Goal: Information Seeking & Learning: Check status

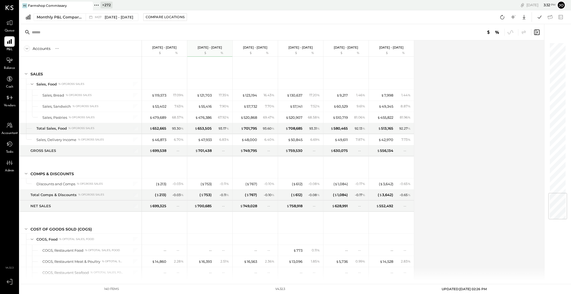
scroll to position [1277, 0]
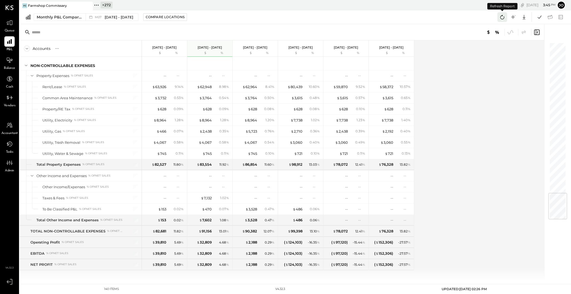
click at [499, 20] on icon at bounding box center [501, 17] width 7 height 7
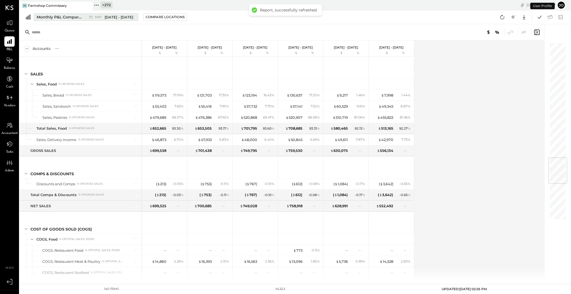
scroll to position [975, 0]
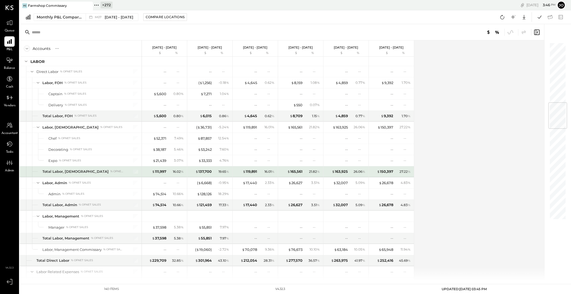
scroll to position [514, 0]
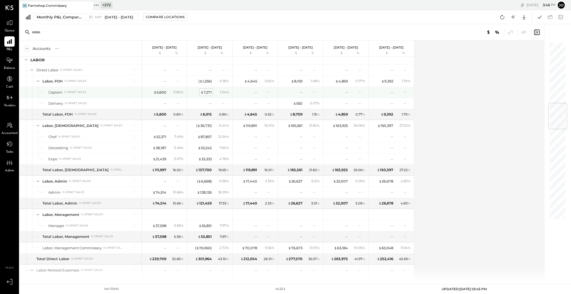
click at [208, 92] on div "$ 7,271" at bounding box center [205, 92] width 11 height 5
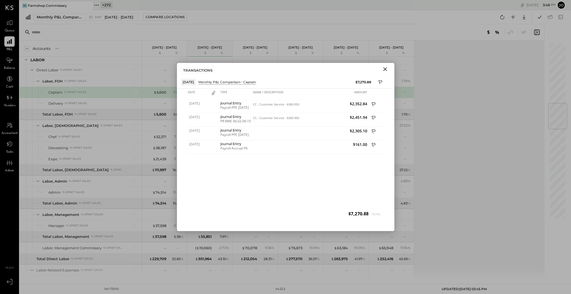
click at [388, 69] on icon "Close" at bounding box center [385, 69] width 7 height 7
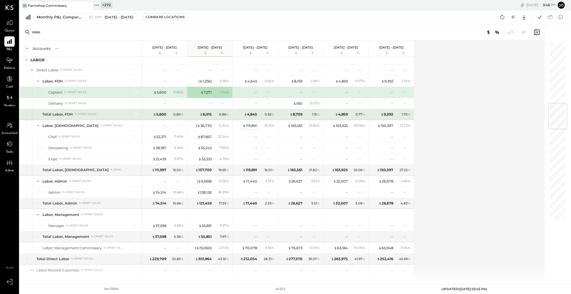
click at [250, 124] on div "$ 119,891" at bounding box center [250, 125] width 14 height 5
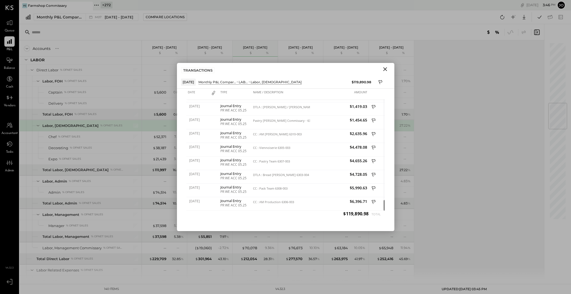
click at [386, 69] on icon "Close" at bounding box center [385, 69] width 7 height 7
